Goal: Check status: Check status

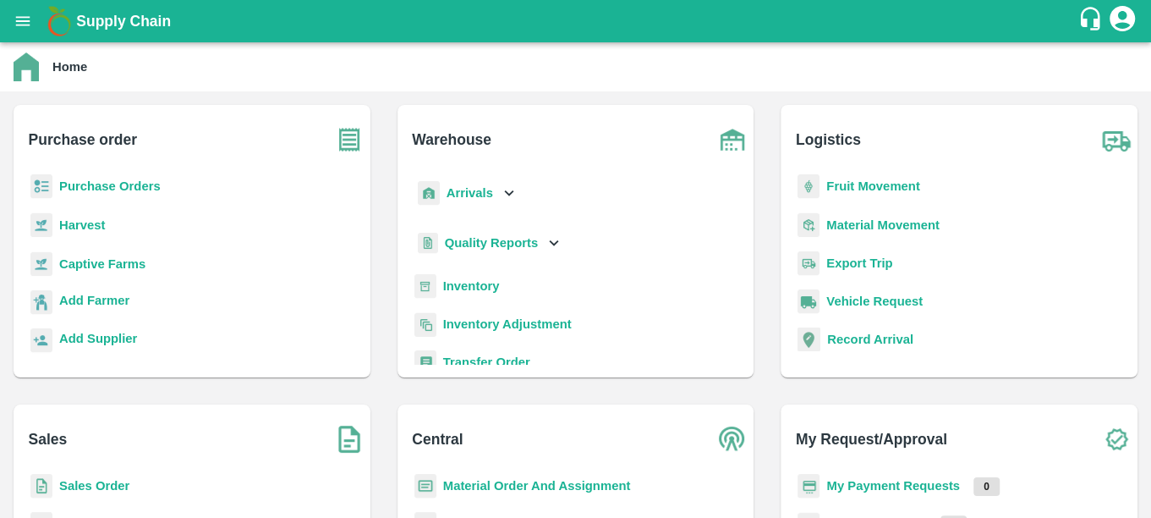
click at [122, 187] on b "Purchase Orders" at bounding box center [110, 186] width 102 height 14
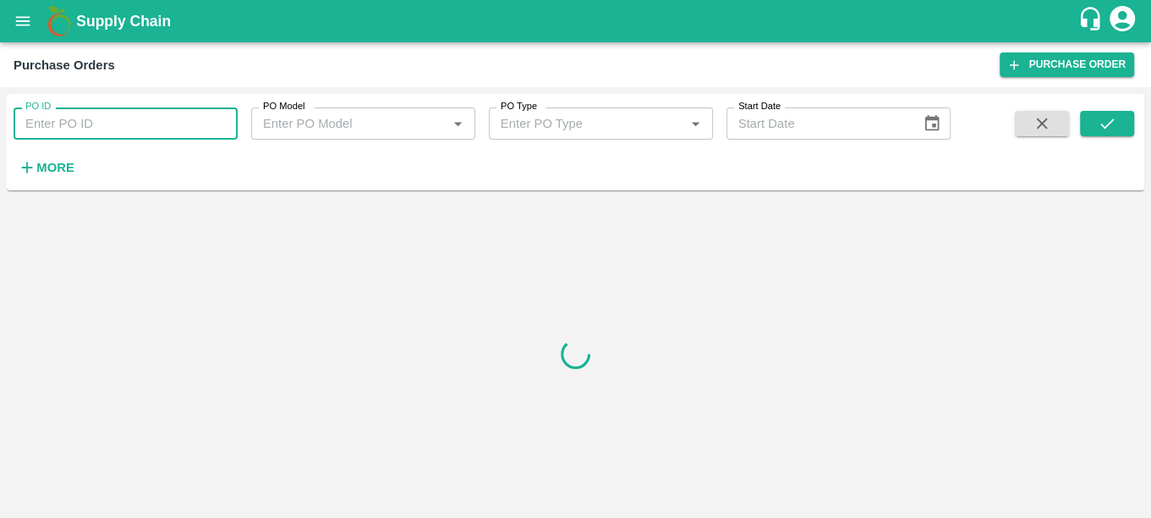
click at [122, 123] on input "PO ID" at bounding box center [126, 123] width 224 height 32
paste input "173759"
type input "173759"
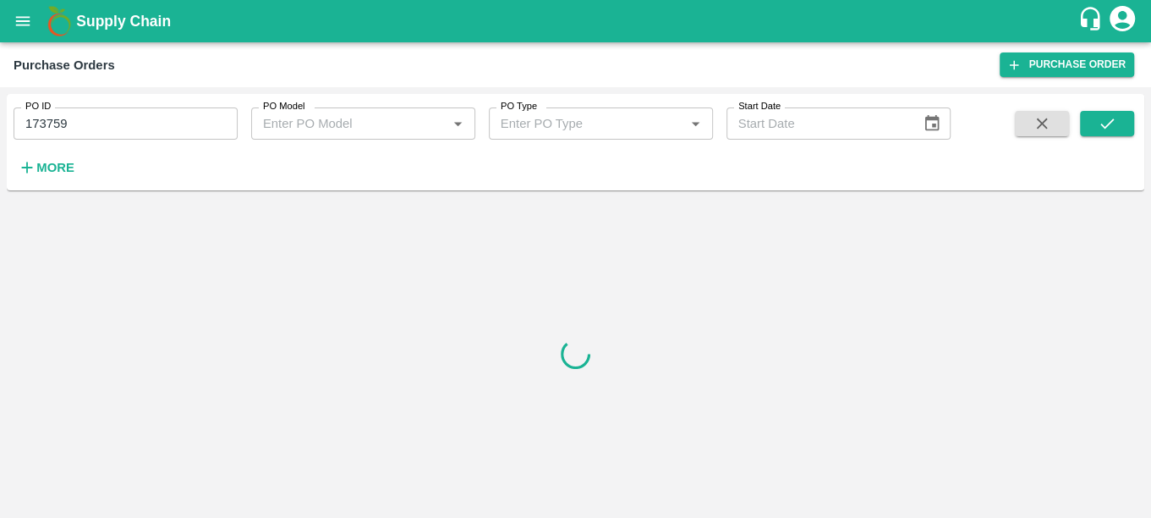
click at [1078, 119] on div at bounding box center [1087, 145] width 94 height 69
click at [1121, 126] on button "submit" at bounding box center [1107, 123] width 54 height 25
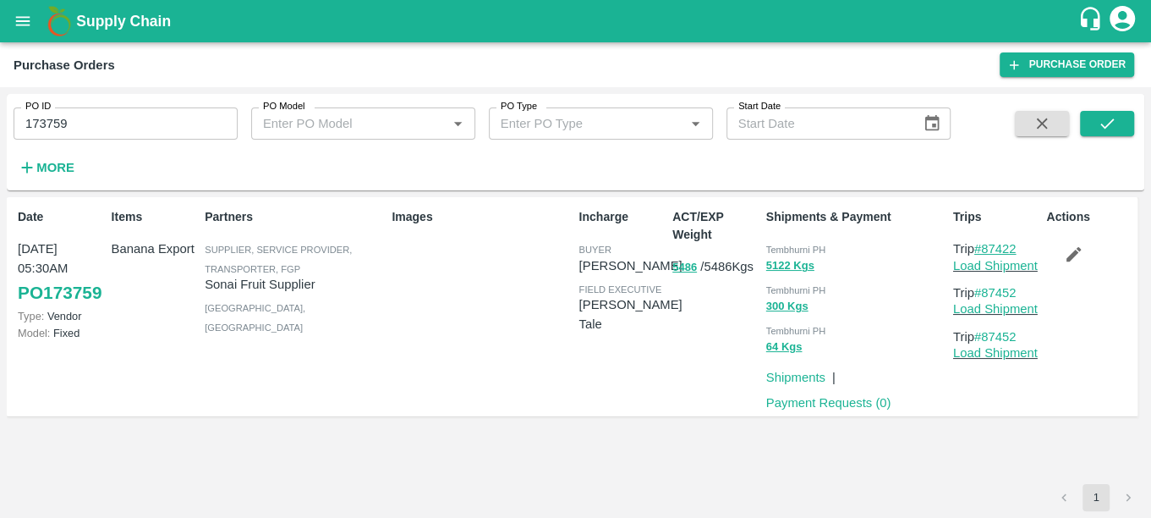
click at [1011, 249] on link "#87422" at bounding box center [995, 249] width 42 height 14
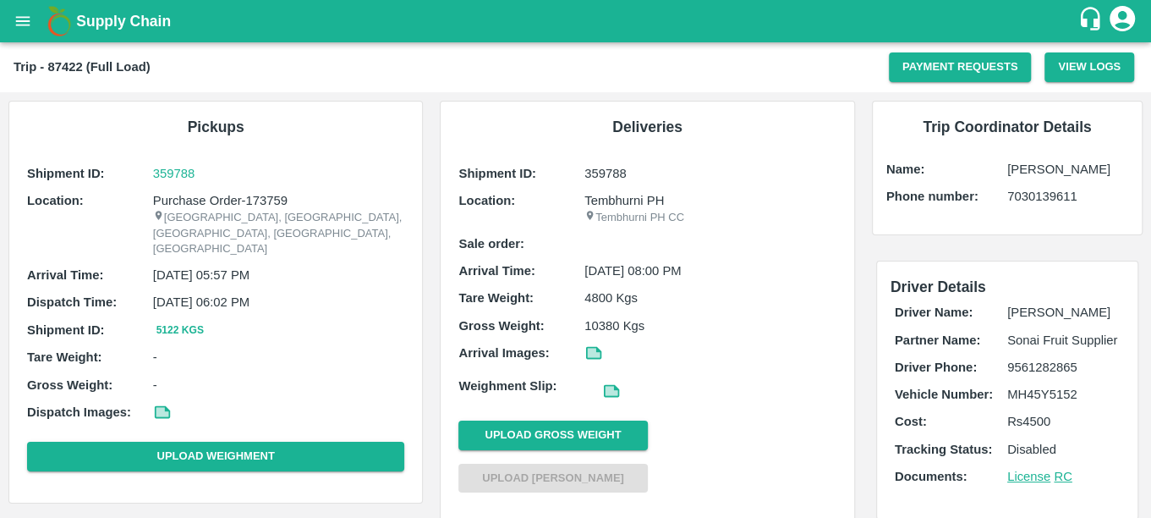
click at [1011, 249] on div "Driver Details Driver Name: [PERSON_NAME] Partner Name: Sonai Fruit Supplier Dr…" at bounding box center [1008, 390] width 288 height 293
